Goal: Information Seeking & Learning: Learn about a topic

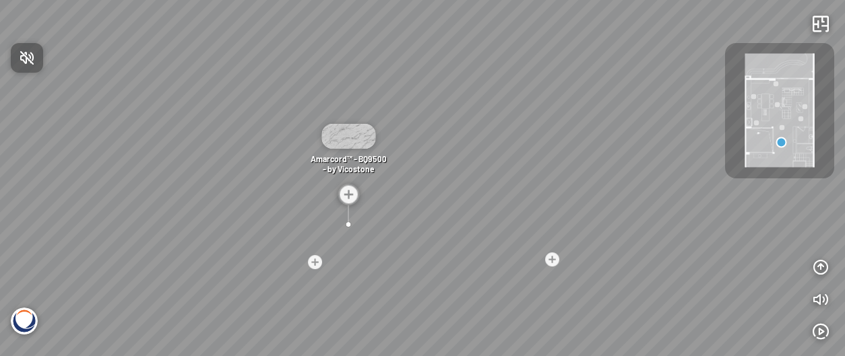
click at [21, 53] on icon "button" at bounding box center [27, 58] width 16 height 16
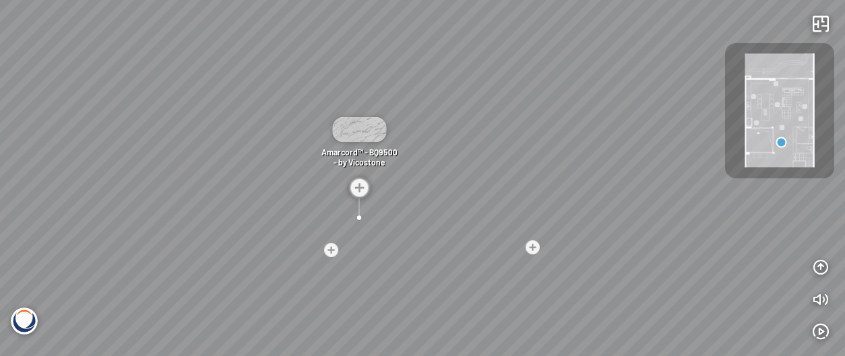
click at [188, 170] on div "Madreperola® - BQ8891 - by [PERSON_NAME] Amarcord™ - BQ9500 - by Vicostone Bahi…" at bounding box center [422, 178] width 845 height 356
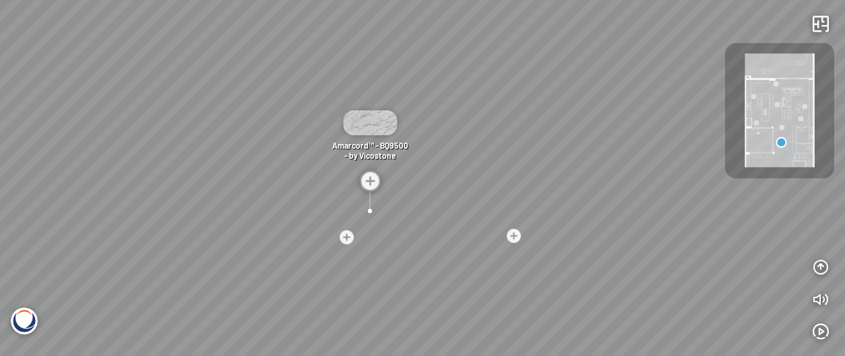
click at [765, 109] on img at bounding box center [779, 111] width 69 height 114
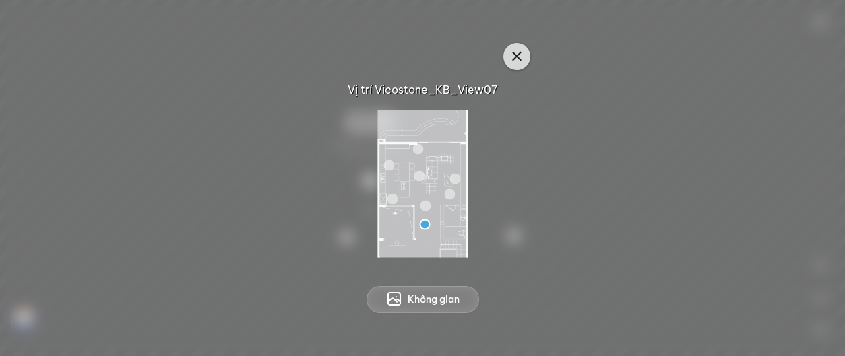
click at [517, 53] on icon "button" at bounding box center [517, 57] width 16 height 16
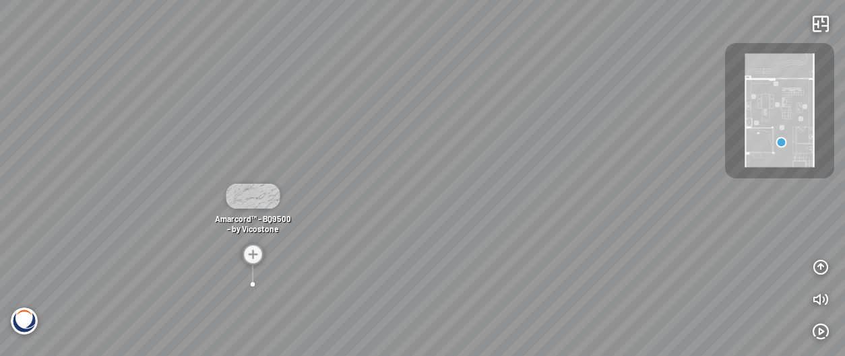
click at [375, 138] on div "Madreperola® - BQ8891 - by [PERSON_NAME] Amarcord™ - BQ9500 - by Vicostone Bahi…" at bounding box center [422, 178] width 845 height 356
